Goal: Information Seeking & Learning: Learn about a topic

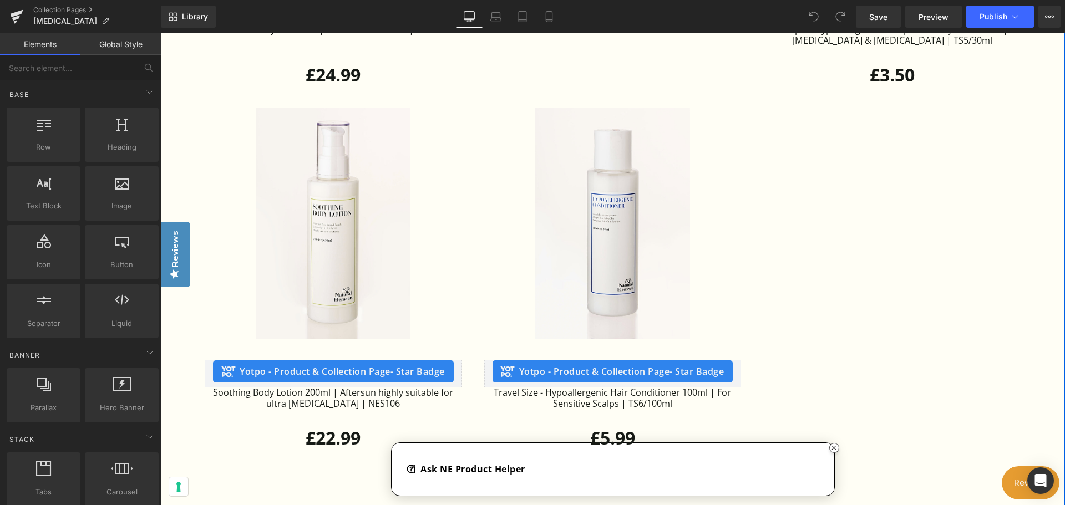
scroll to position [2162, 0]
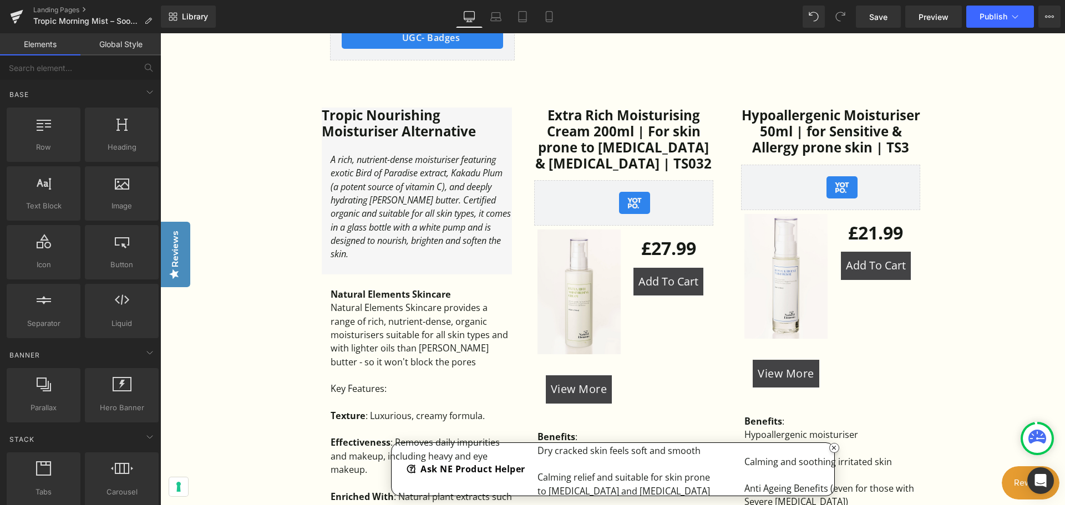
click at [242, 139] on div "Tropic Skincare Product Alternatives Heading Hero Banner 363px Row What can I u…" at bounding box center [612, 344] width 904 height 1505
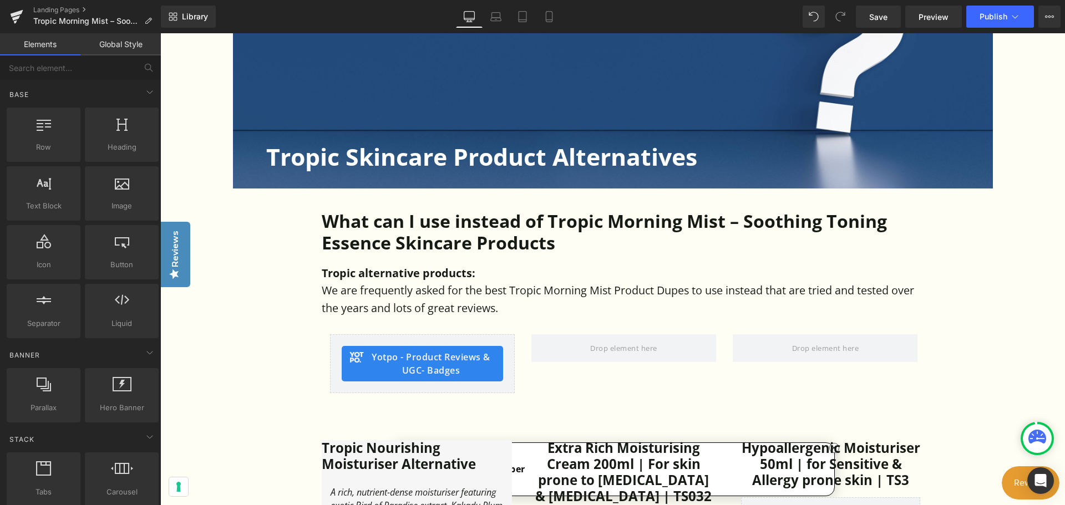
scroll to position [499, 0]
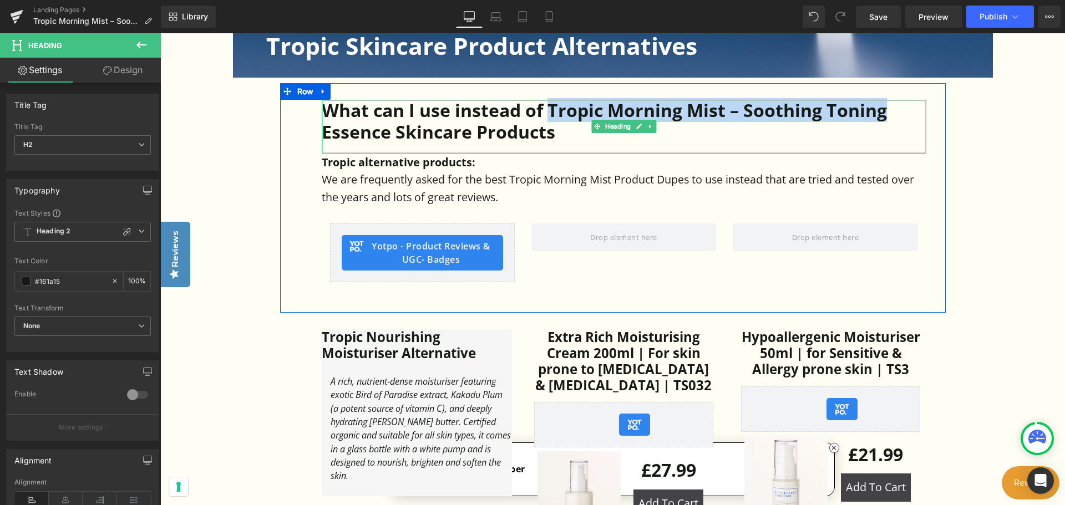
drag, startPoint x: 550, startPoint y: 108, endPoint x: 893, endPoint y: 110, distance: 342.7
click at [892, 110] on h2 "What can I use instead of Tropic Morning Mist – Soothing Toning Essence Skincar…" at bounding box center [624, 121] width 604 height 43
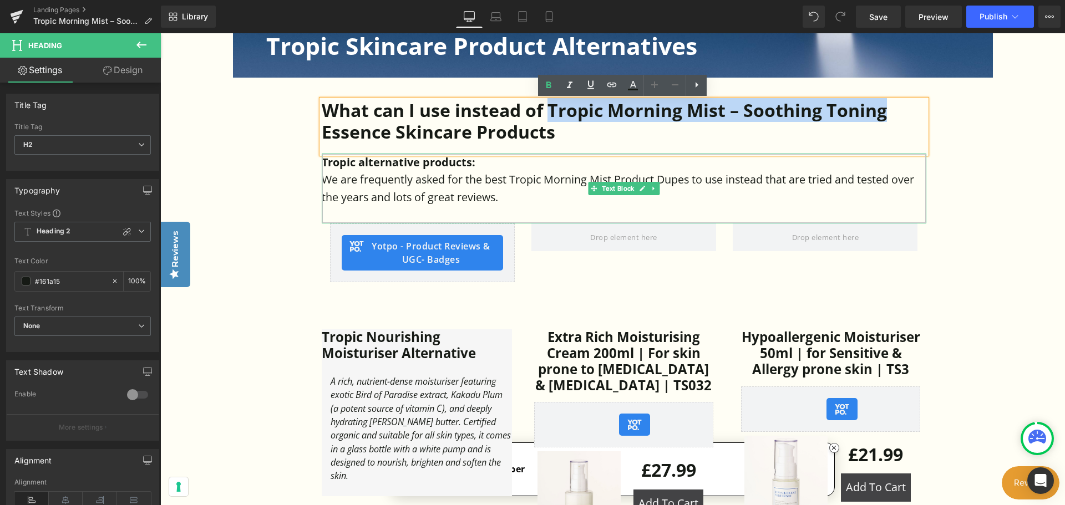
click at [822, 218] on p at bounding box center [624, 215] width 604 height 18
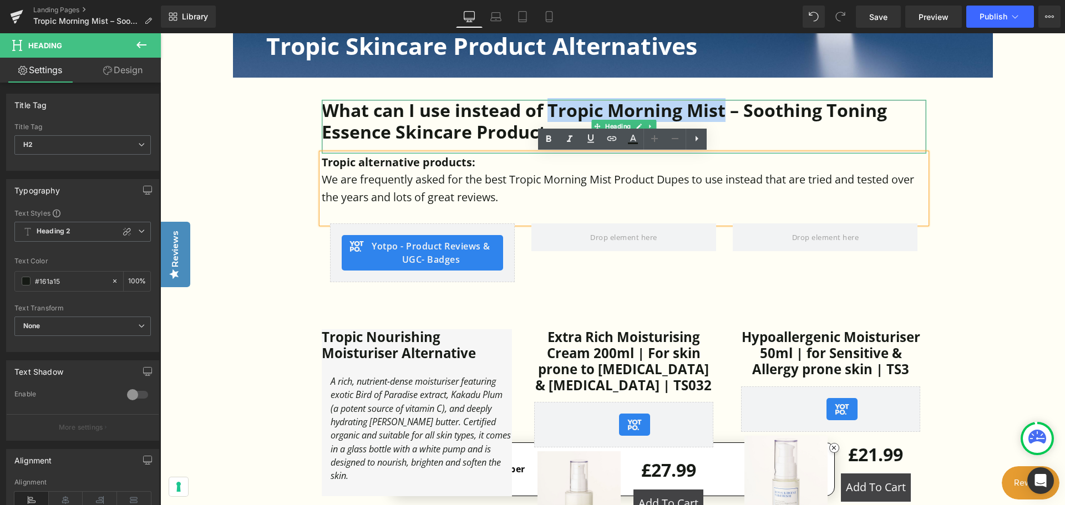
drag, startPoint x: 549, startPoint y: 108, endPoint x: 715, endPoint y: 116, distance: 166.0
click at [721, 116] on h2 "What can I use instead of Tropic Morning Mist – Soothing Toning Essence Skincar…" at bounding box center [624, 121] width 604 height 43
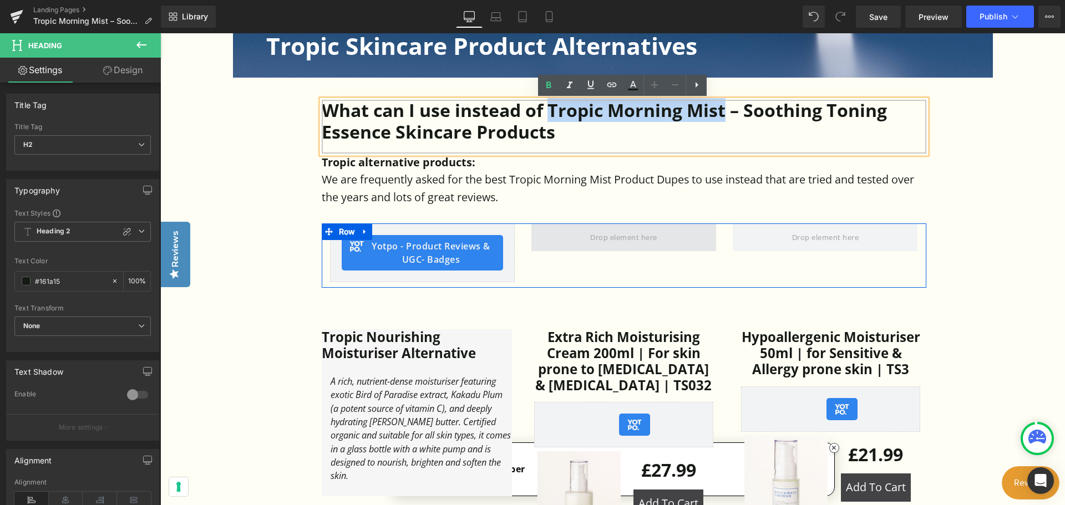
copy h2 "Tropic Morning Mist"
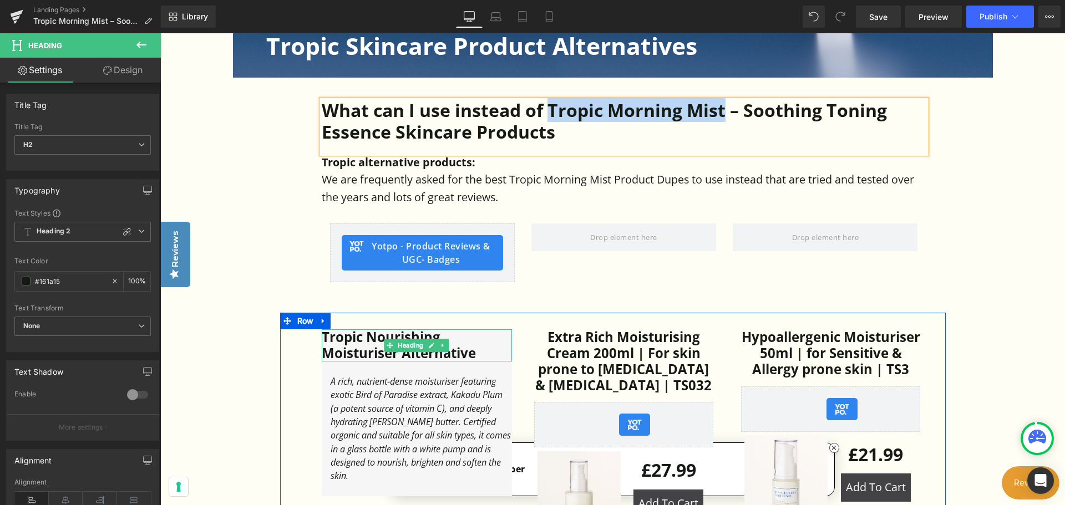
click at [379, 353] on h3 "Tropic Nourishing Moisturiser Alternative" at bounding box center [417, 345] width 190 height 32
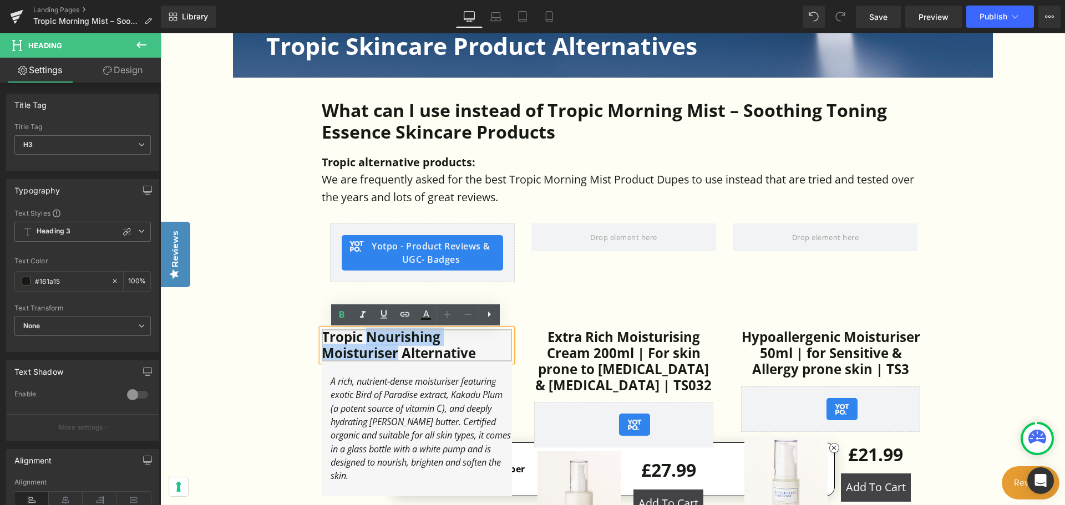
drag, startPoint x: 368, startPoint y: 336, endPoint x: 396, endPoint y: 354, distance: 33.9
click at [396, 354] on h3 "Tropic Nourishing Moisturiser Alternative" at bounding box center [417, 345] width 190 height 32
paste div
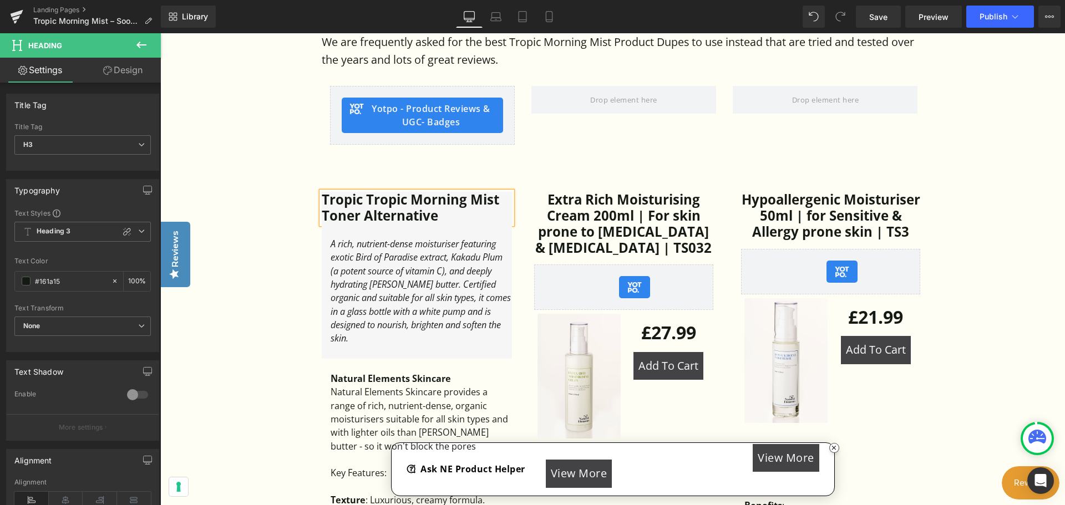
scroll to position [665, 0]
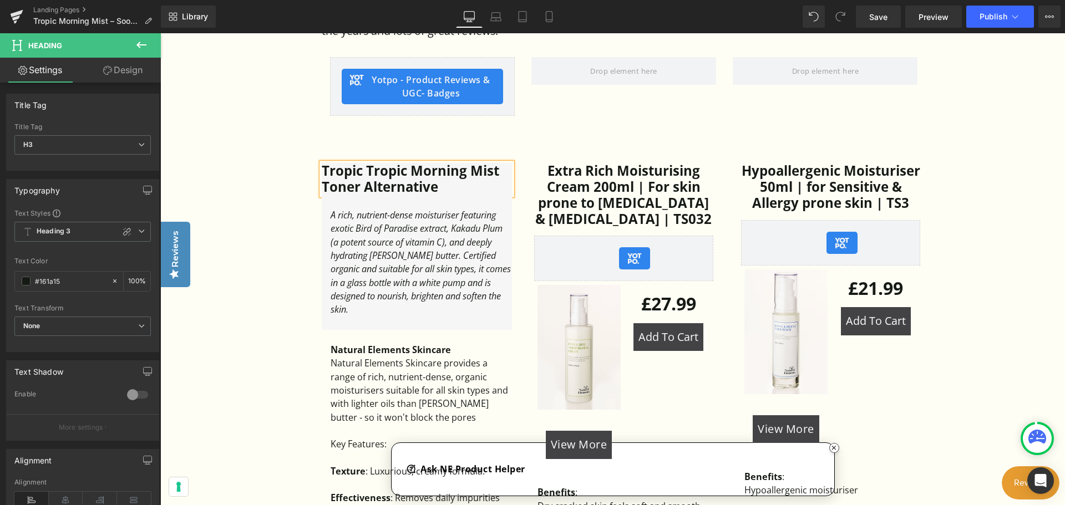
click at [410, 280] on div "A rich, nutrient-dense moisturiser featuring exotic Bird of Paradise extract, K…" at bounding box center [420, 262] width 181 height 108
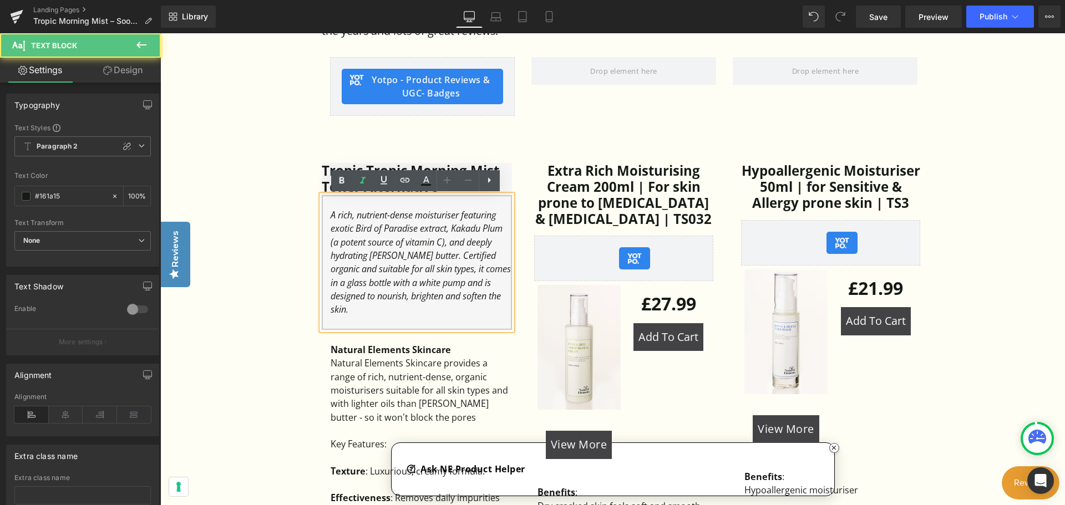
click at [381, 298] on div "A rich, nutrient-dense moisturiser featuring exotic Bird of Paradise extract, K…" at bounding box center [420, 262] width 181 height 108
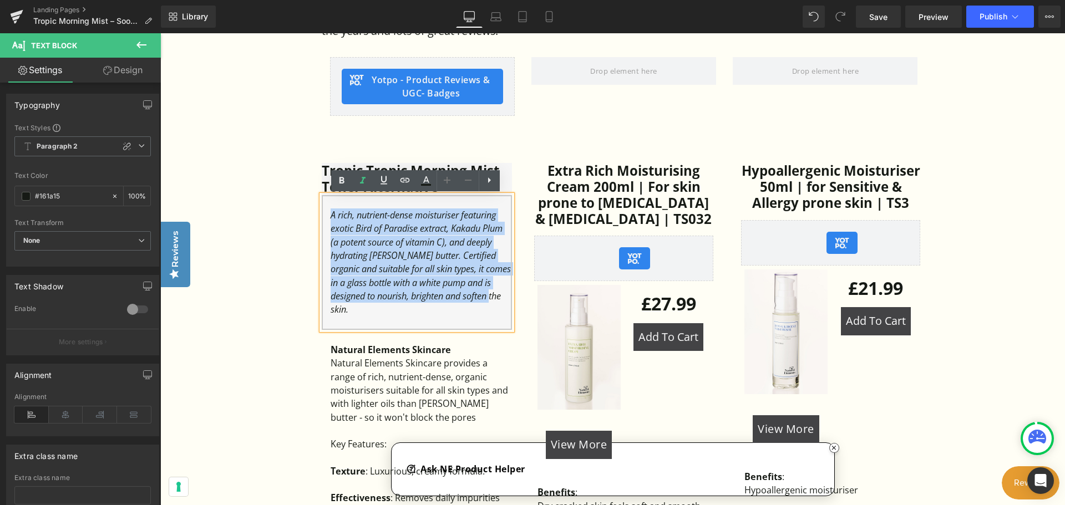
drag, startPoint x: 370, startPoint y: 299, endPoint x: 327, endPoint y: 221, distance: 89.6
click at [327, 221] on div "A rich, nutrient-dense moisturiser featuring exotic Bird of Paradise extract, K…" at bounding box center [417, 262] width 190 height 135
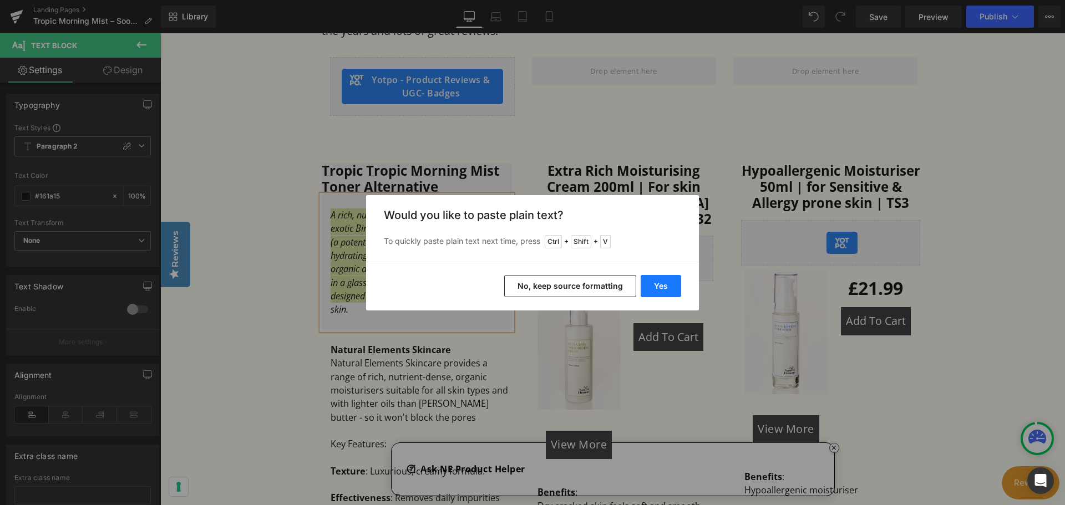
drag, startPoint x: 655, startPoint y: 282, endPoint x: 438, endPoint y: 250, distance: 219.7
click at [655, 282] on button "Yes" at bounding box center [660, 286] width 40 height 22
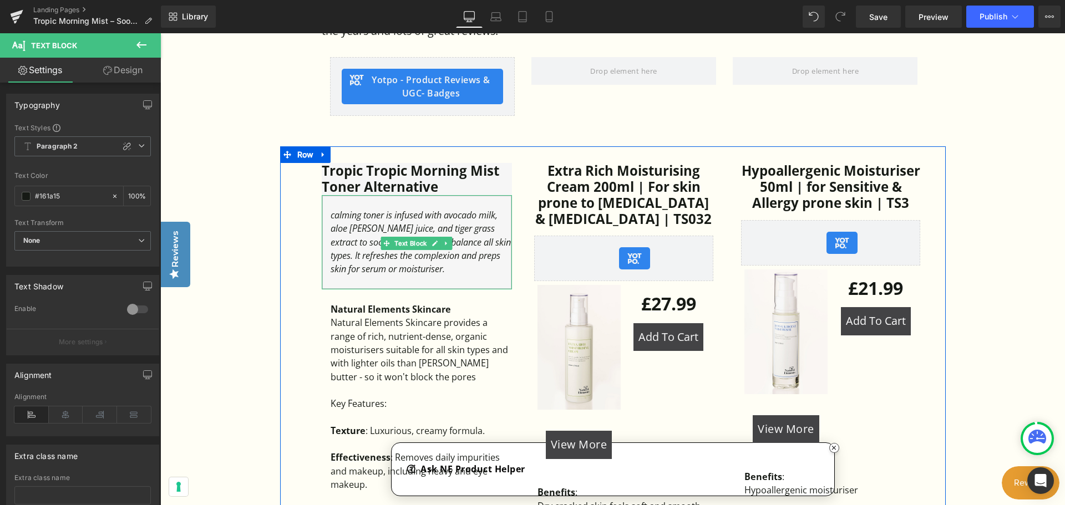
click at [330, 216] on icon "calming toner is infused with avocado milk, aloe vera juice, and tiger grass ex…" at bounding box center [420, 242] width 180 height 66
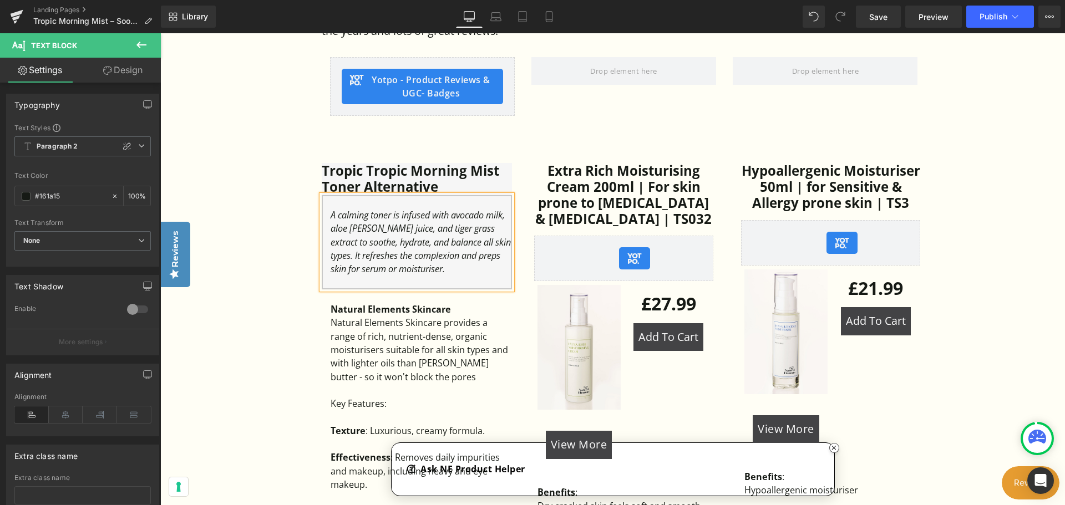
click at [381, 232] on icon "A calming toner is infused with avocado milk, aloe vera juice, and tiger grass …" at bounding box center [420, 242] width 180 height 66
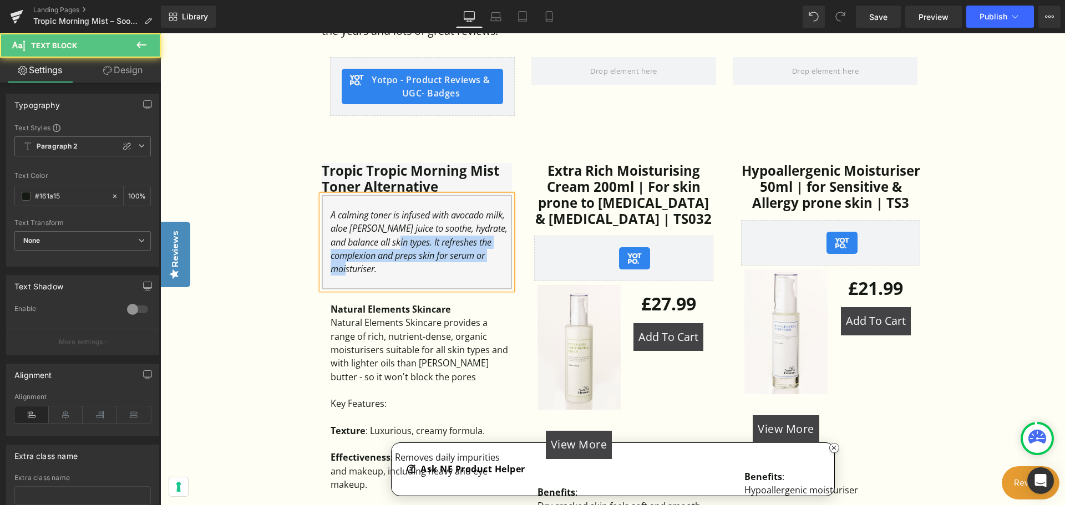
drag, startPoint x: 442, startPoint y: 259, endPoint x: 367, endPoint y: 244, distance: 76.9
click at [367, 244] on div "A calming toner is infused with avocado milk, aloe vera juice to soothe, hydrat…" at bounding box center [420, 241] width 181 height 67
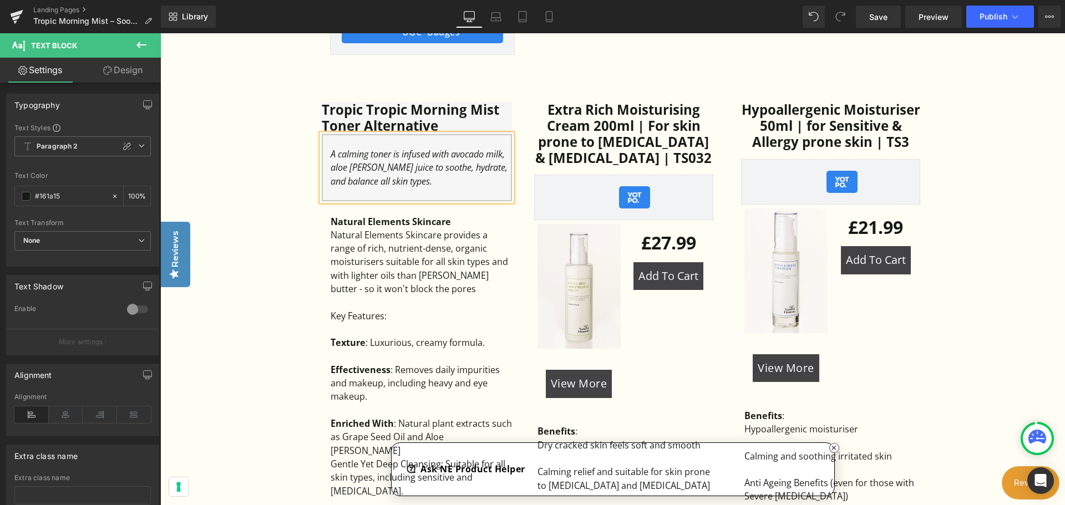
scroll to position [832, 0]
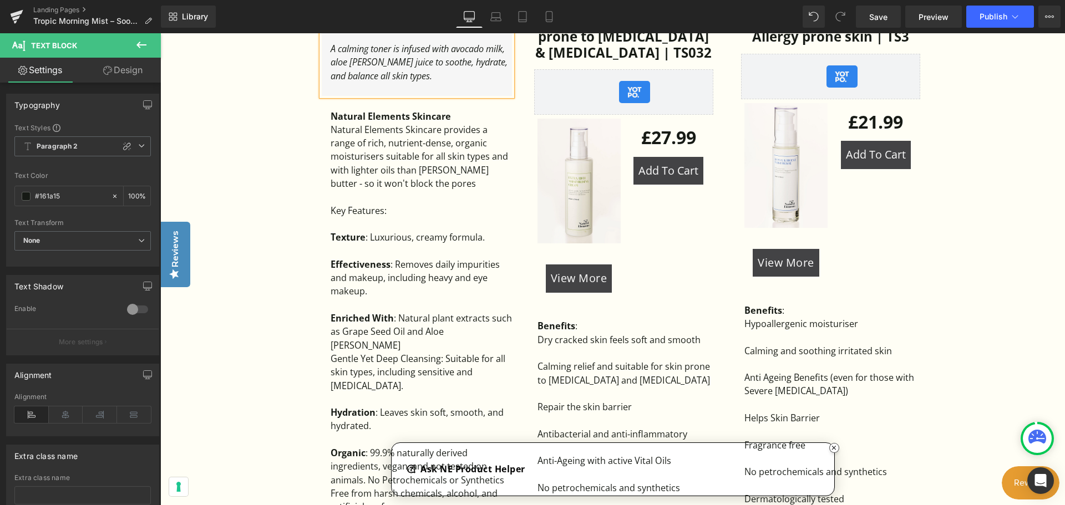
click at [424, 187] on div "Natural Elements Skincare provides a range of rich, nutrient-dense, organic moi…" at bounding box center [420, 156] width 181 height 67
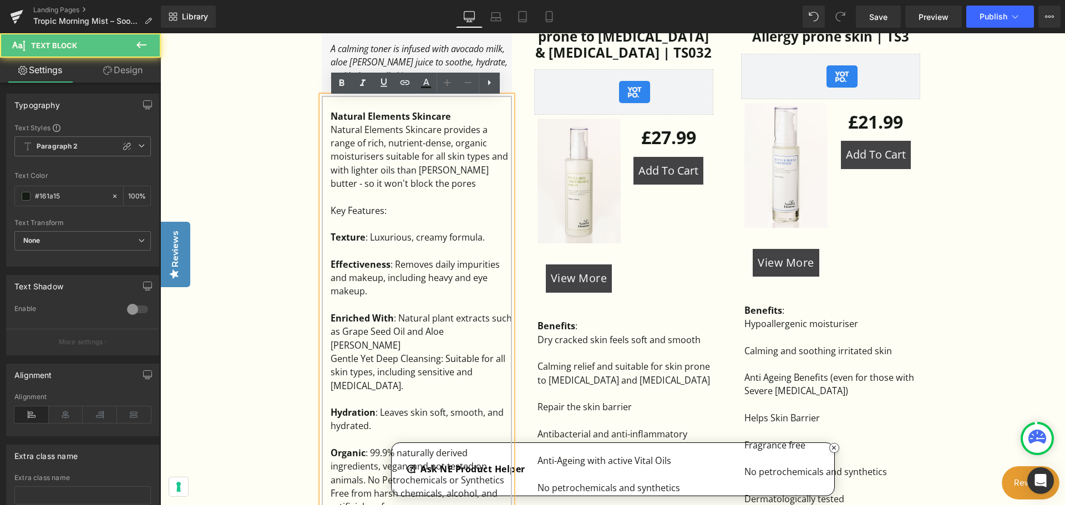
click at [424, 187] on div "Natural Elements Skincare provides a range of rich, nutrient-dense, organic moi…" at bounding box center [420, 156] width 181 height 67
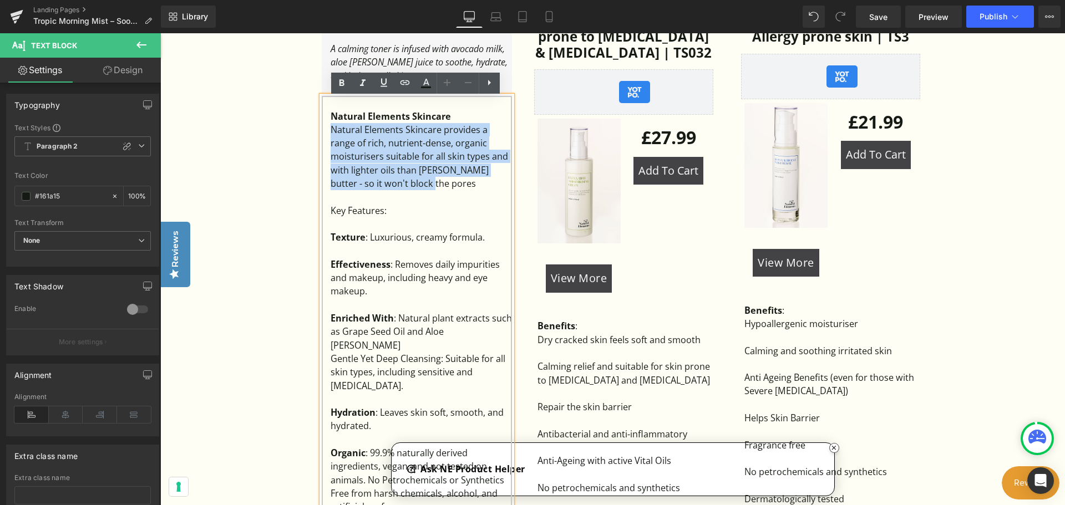
drag, startPoint x: 427, startPoint y: 187, endPoint x: 327, endPoint y: 136, distance: 112.6
click at [327, 136] on div "Natural Elements Skincare Natural Elements Skincare provides a range of rich, n…" at bounding box center [417, 311] width 190 height 431
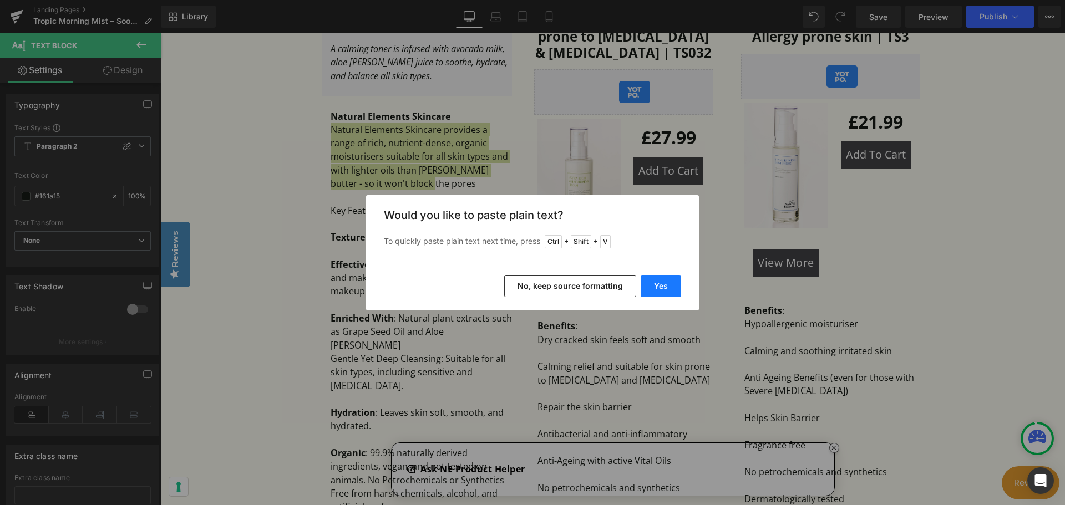
click at [655, 288] on button "Yes" at bounding box center [660, 286] width 40 height 22
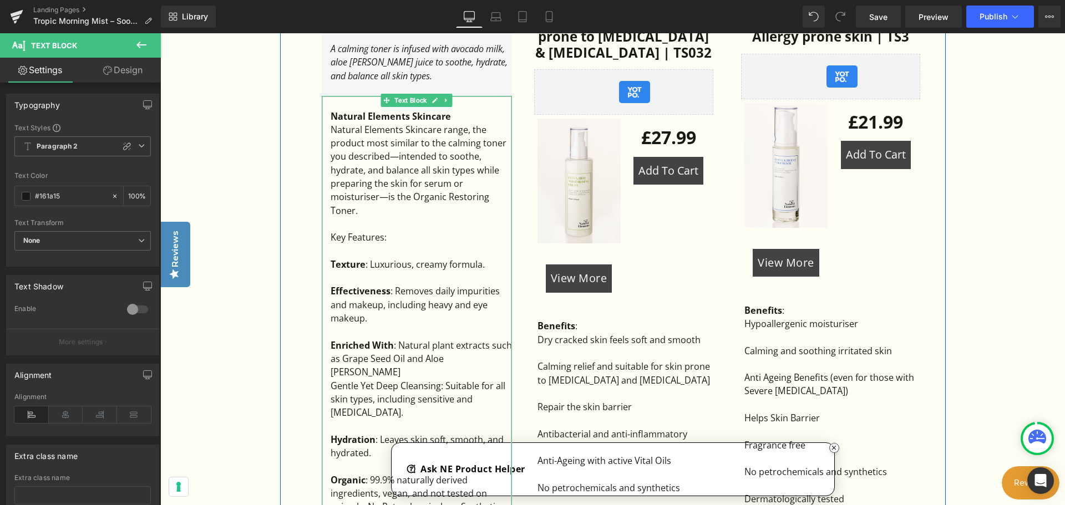
click at [441, 129] on div "Natural Elements Skincare range, the product most similar to the calming toner …" at bounding box center [420, 170] width 181 height 94
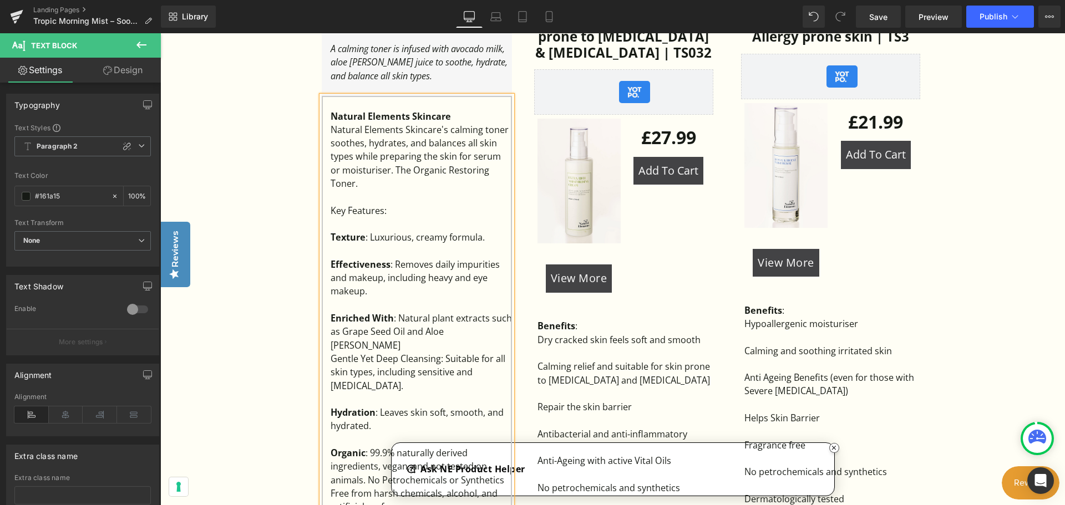
click at [401, 204] on div "Key Features:" at bounding box center [420, 210] width 181 height 13
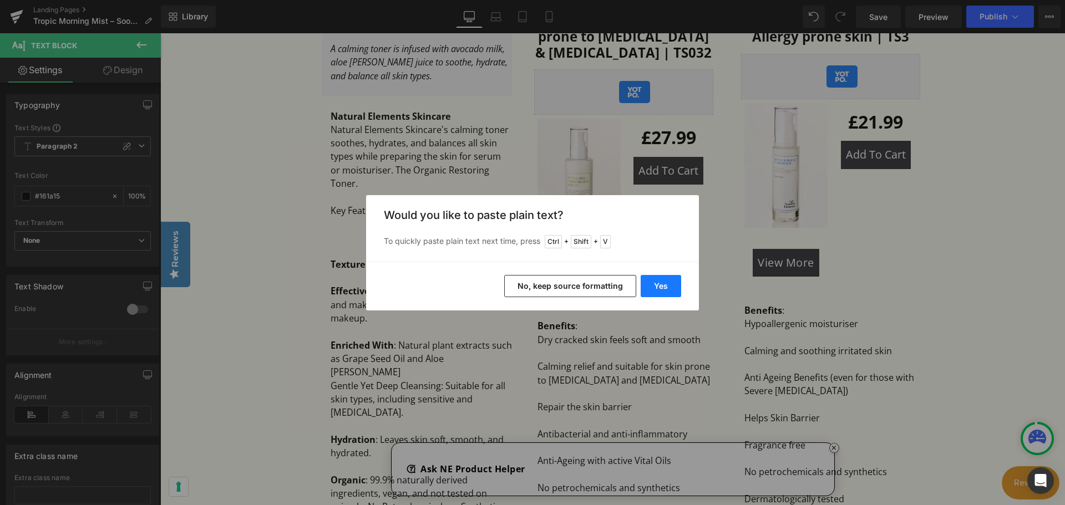
click at [652, 287] on button "Yes" at bounding box center [660, 286] width 40 height 22
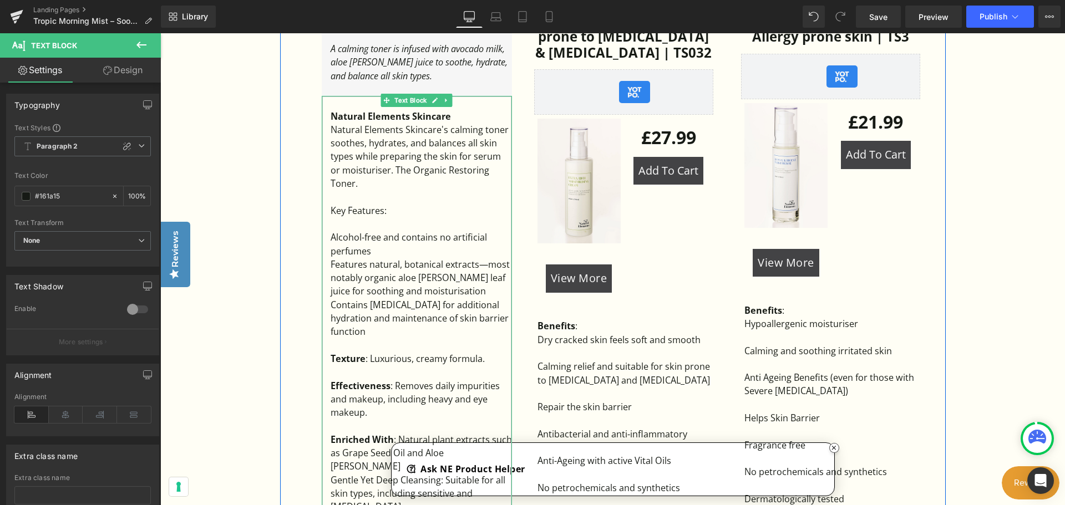
click at [404, 240] on div "Alcohol-free and contains no artificial perfumes" at bounding box center [420, 244] width 181 height 27
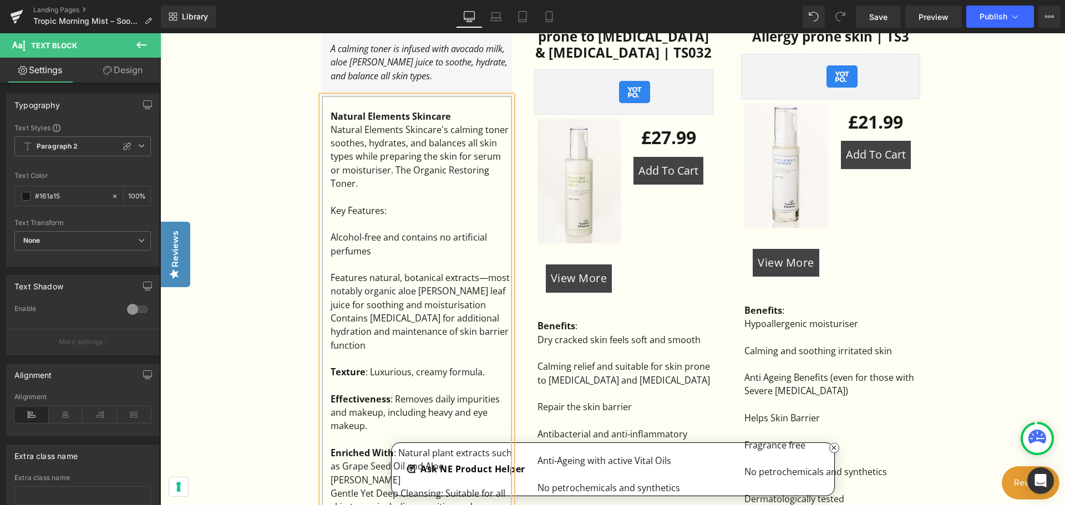
click at [462, 293] on div "Features natural, botanical extracts—most notably organic aloe vera leaf juice …" at bounding box center [420, 291] width 181 height 40
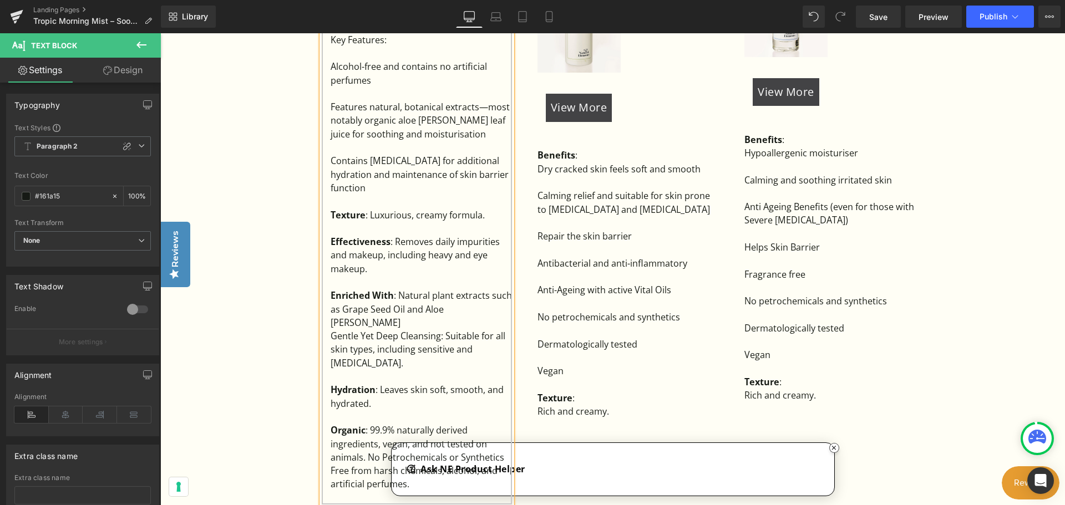
scroll to position [1053, 0]
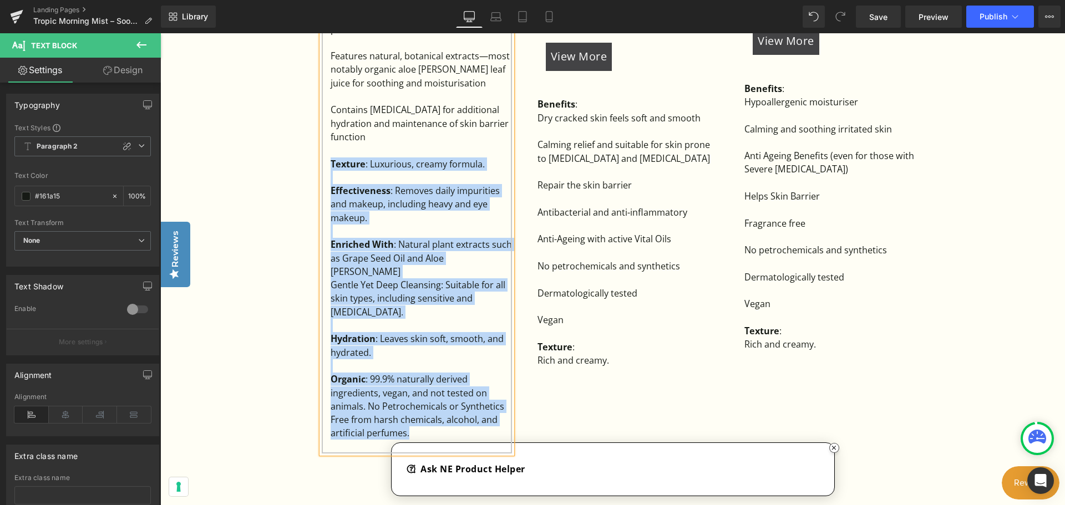
drag, startPoint x: 329, startPoint y: 139, endPoint x: 480, endPoint y: 375, distance: 279.8
click at [481, 378] on div "Natural Elements Skincare Natural Elements Skincare's calming toner soothes, hy…" at bounding box center [417, 163] width 190 height 579
click at [399, 359] on div at bounding box center [420, 365] width 181 height 13
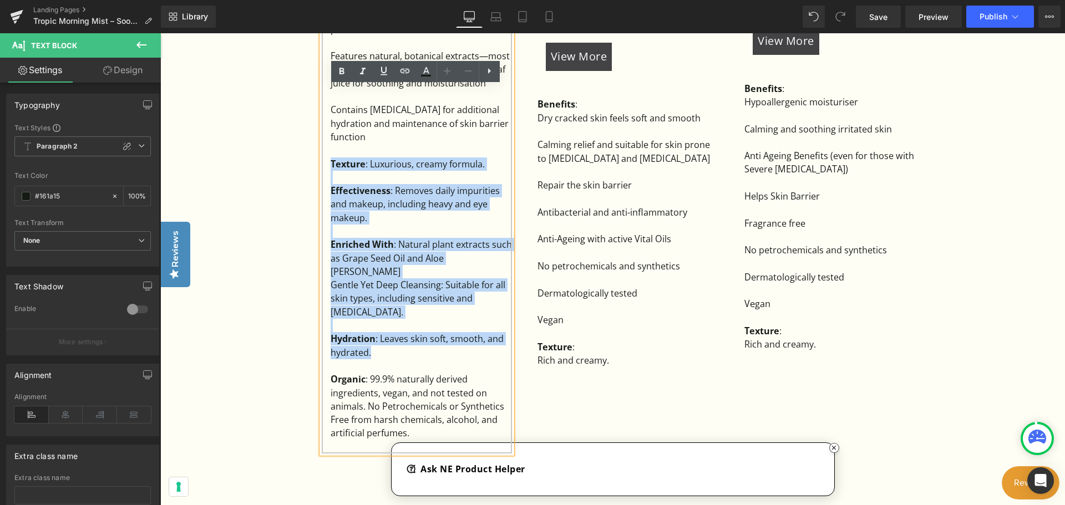
drag, startPoint x: 390, startPoint y: 306, endPoint x: 322, endPoint y: 139, distance: 180.0
click at [322, 139] on div "Natural Elements Skincare Natural Elements Skincare's calming toner soothes, hy…" at bounding box center [417, 163] width 190 height 579
